Goal: Check status: Check status

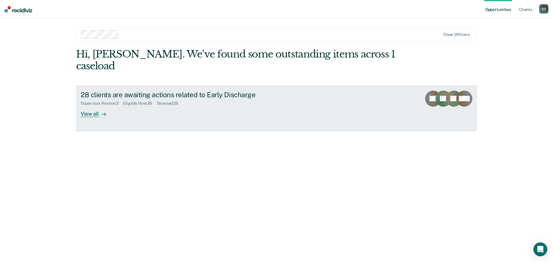
click at [96, 106] on div "View all" at bounding box center [97, 111] width 32 height 11
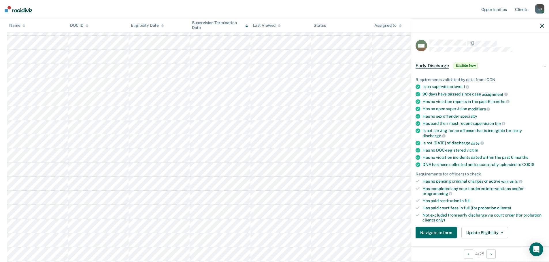
scroll to position [144, 0]
click at [477, 231] on button "Update Eligibility" at bounding box center [484, 233] width 47 height 12
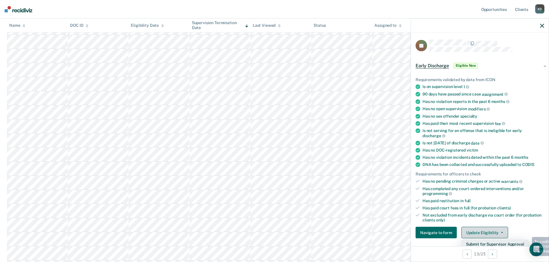
scroll to position [2, 0]
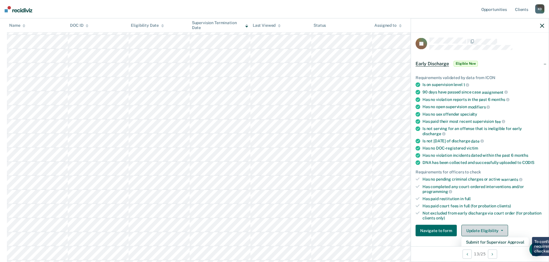
click at [473, 228] on button "Update Eligibility" at bounding box center [484, 231] width 47 height 12
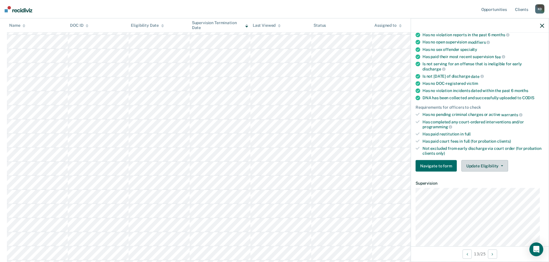
scroll to position [88, 0]
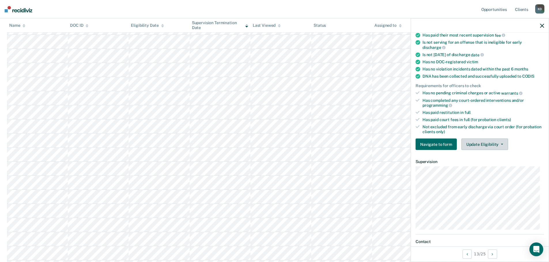
click at [481, 148] on button "Update Eligibility" at bounding box center [484, 145] width 47 height 12
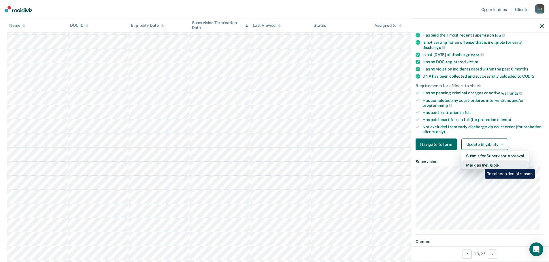
click at [480, 165] on button "Mark as Ineligible" at bounding box center [494, 165] width 67 height 9
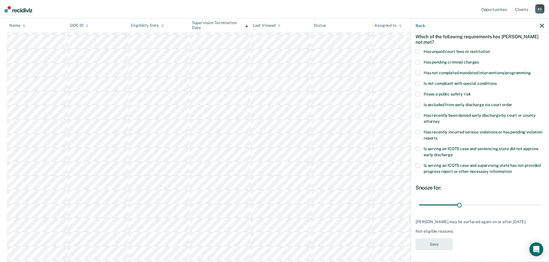
scroll to position [27, 0]
drag, startPoint x: 457, startPoint y: 205, endPoint x: 541, endPoint y: 205, distance: 83.8
type input "90"
click at [541, 205] on input "range" at bounding box center [480, 206] width 122 height 10
click at [416, 72] on span at bounding box center [417, 74] width 5 height 5
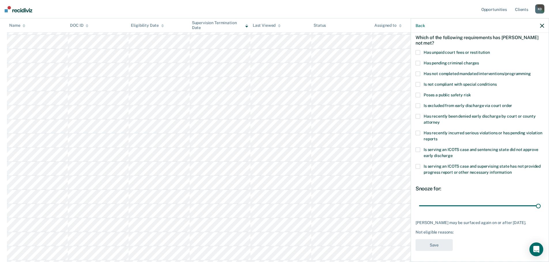
click at [531, 72] on input "Has not completed mandated interventions/programming" at bounding box center [531, 72] width 0 height 0
click at [444, 251] on button "Save" at bounding box center [433, 246] width 37 height 12
